Goal: Communication & Community: Answer question/provide support

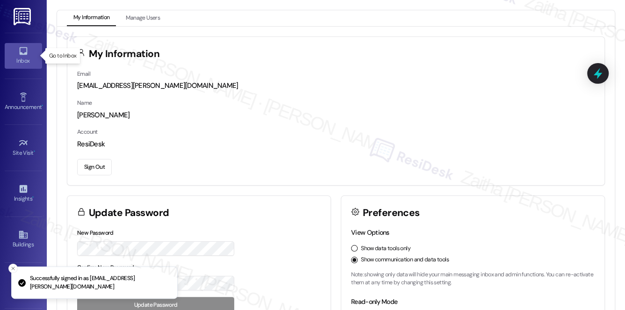
click at [19, 61] on div "Inbox" at bounding box center [23, 60] width 47 height 9
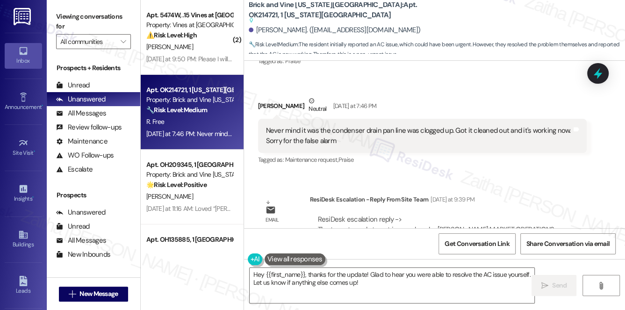
scroll to position [4837, 0]
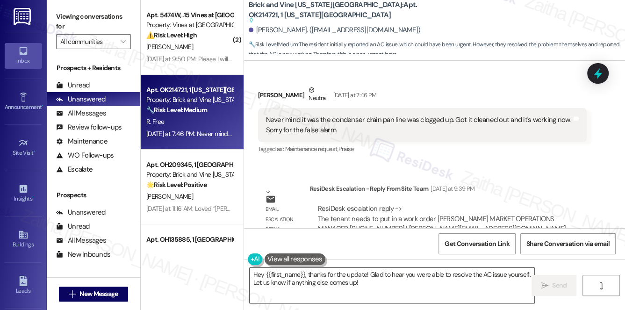
click at [369, 280] on textarea "Hey {{first_name}}, thanks for the update! Glad to hear you were able to resolv…" at bounding box center [392, 285] width 285 height 35
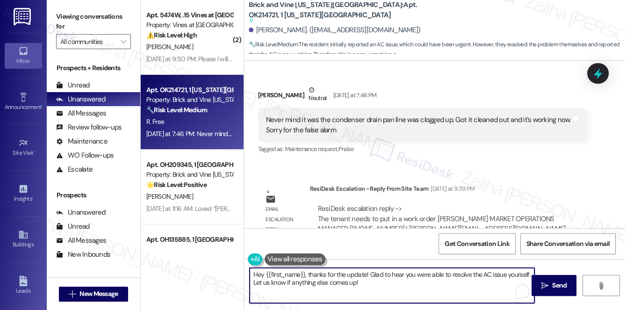
click at [262, 274] on textarea "Hey {{first_name}}, thanks for the update! Glad to hear you were able to resolv…" at bounding box center [392, 285] width 285 height 35
type textarea "Hi {{first_name}}, thanks for the update! Glad to hear you were able to resolve…"
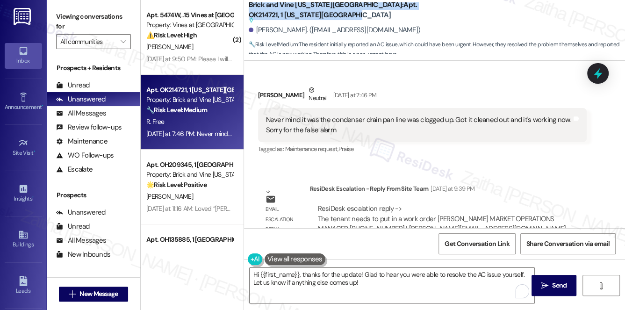
drag, startPoint x: 248, startPoint y: 2, endPoint x: 292, endPoint y: 14, distance: 45.6
click at [292, 14] on b "Brick and Vine [US_STATE][GEOGRAPHIC_DATA]: Apt. OK214721, 1 [US_STATE] City Ma…" at bounding box center [342, 12] width 187 height 25
copy b "Brick and Vine [US_STATE][GEOGRAPHIC_DATA]: Apt. OK214721, 1 [US_STATE][GEOGRAP…"
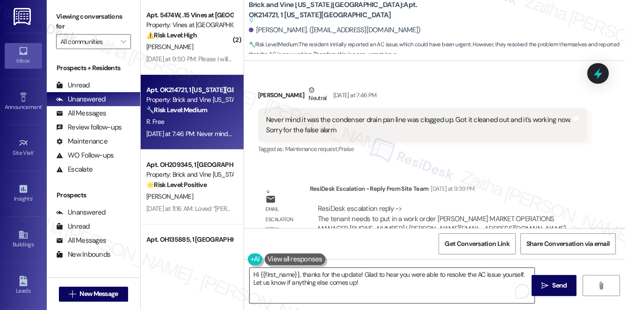
click at [368, 283] on textarea "Hi {{first_name}}, thanks for the update! Glad to hear you were able to resolve…" at bounding box center [392, 285] width 285 height 35
click at [545, 291] on button " Send" at bounding box center [553, 285] width 45 height 21
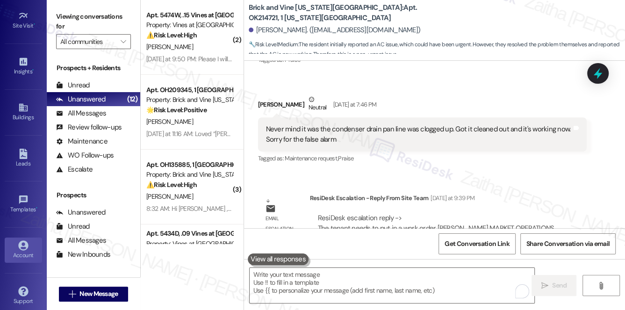
scroll to position [132, 0]
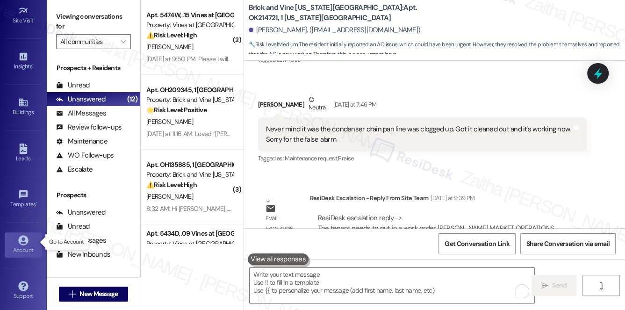
click at [28, 247] on div "Account" at bounding box center [23, 249] width 47 height 9
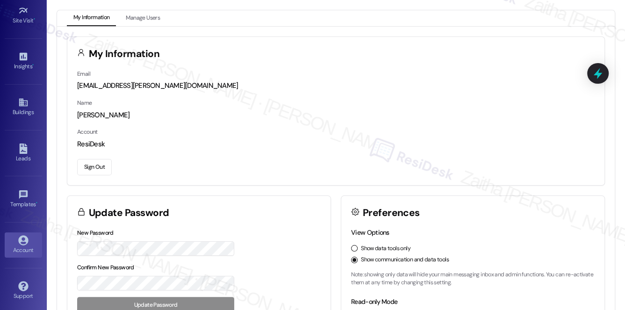
click at [84, 167] on button "Sign Out" at bounding box center [94, 167] width 35 height 16
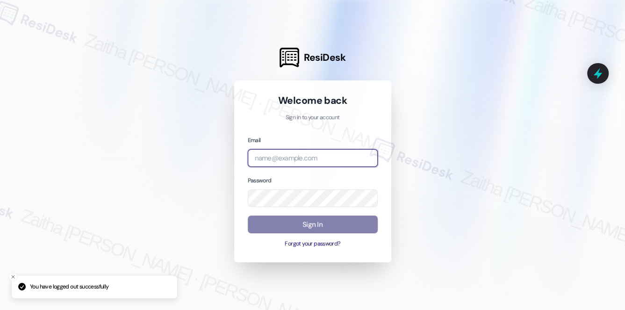
click at [313, 152] on input "email" at bounding box center [313, 158] width 130 height 18
type input "[EMAIL_ADDRESS][PERSON_NAME][DOMAIN_NAME]"
